Goal: Check status: Check status

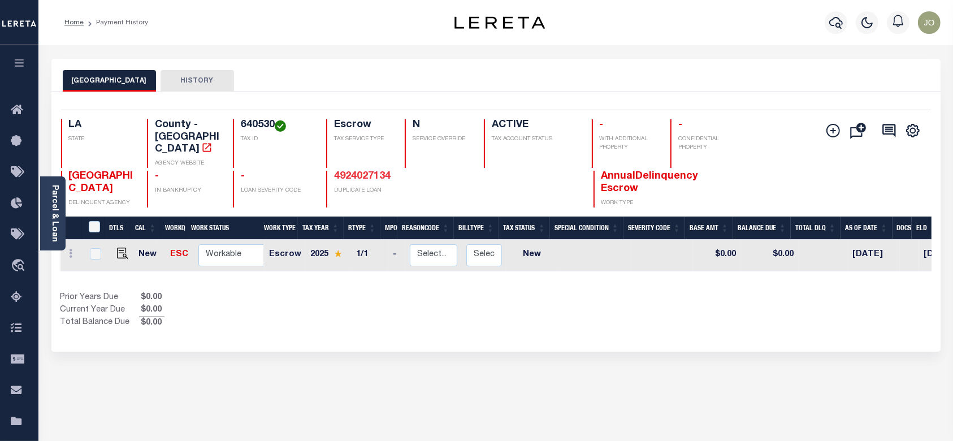
click at [376, 171] on link "4924027134" at bounding box center [362, 176] width 57 height 10
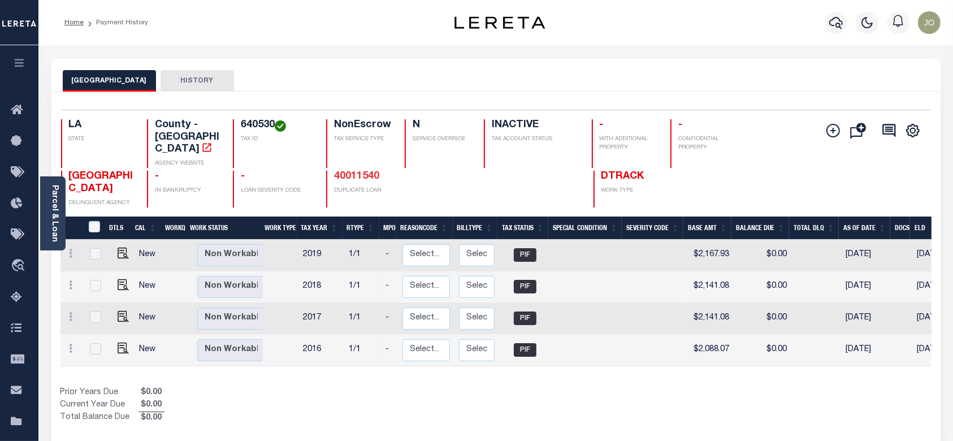
click at [361, 171] on link "40011540" at bounding box center [356, 176] width 45 height 10
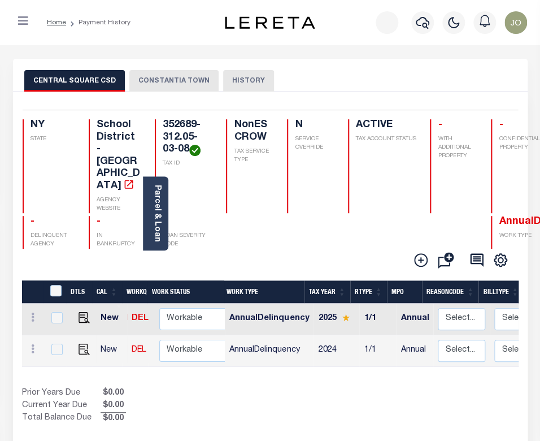
click at [184, 83] on button "CONSTANTIA TOWN" at bounding box center [173, 80] width 89 height 21
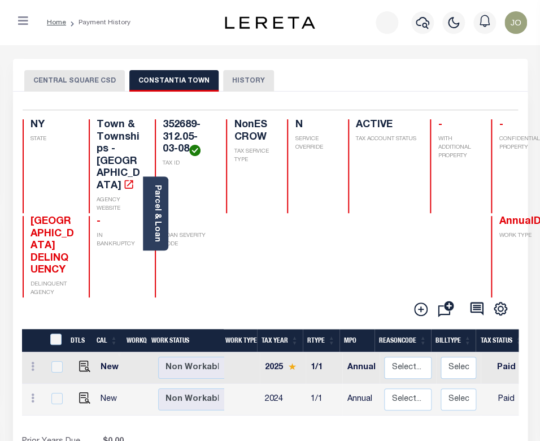
click at [88, 73] on button "CENTRAL SQUARE CSD" at bounding box center [74, 80] width 101 height 21
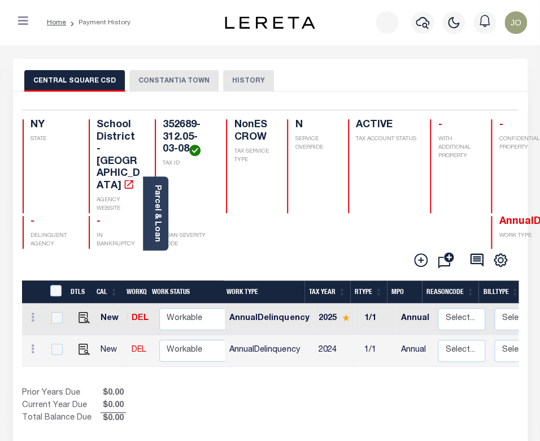
click at [158, 79] on button "CONSTANTIA TOWN" at bounding box center [173, 80] width 89 height 21
